Goal: Register for event/course

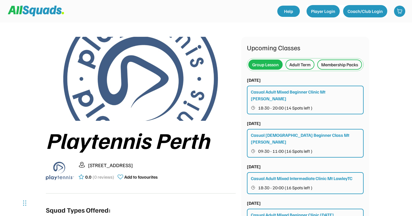
scroll to position [5, 0]
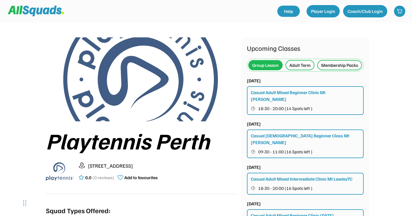
click at [296, 66] on div "Adult Term" at bounding box center [299, 65] width 21 height 7
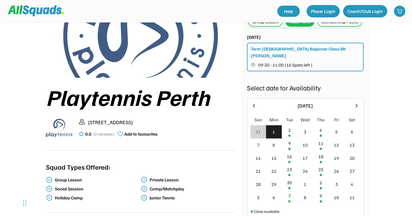
scroll to position [49, 0]
click at [321, 25] on div "Membership Packs" at bounding box center [339, 22] width 37 height 7
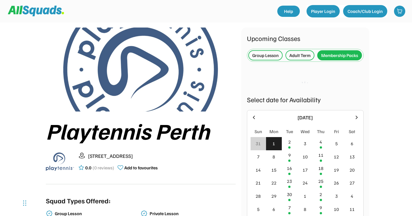
scroll to position [15, 0]
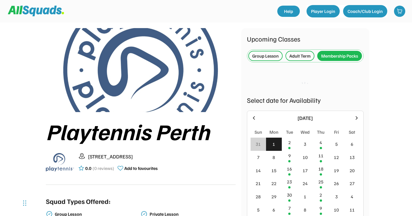
click at [260, 59] on div "Group Lesson" at bounding box center [265, 56] width 26 height 7
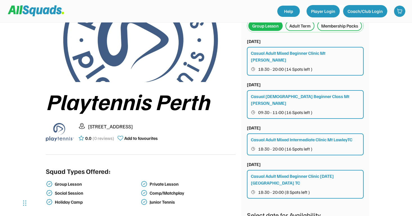
scroll to position [44, 0]
click at [269, 64] on div "Casual Adult Mixed Beginner Clinic Mt [PERSON_NAME]" at bounding box center [305, 56] width 109 height 13
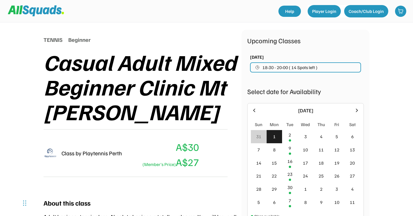
scroll to position [52, 0]
